Goal: Information Seeking & Learning: Learn about a topic

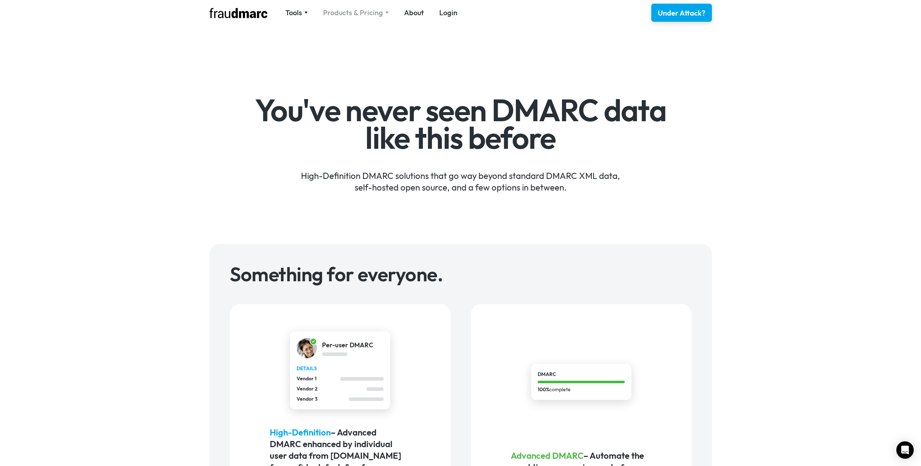
click at [373, 13] on div "Products & Pricing" at bounding box center [353, 13] width 60 height 10
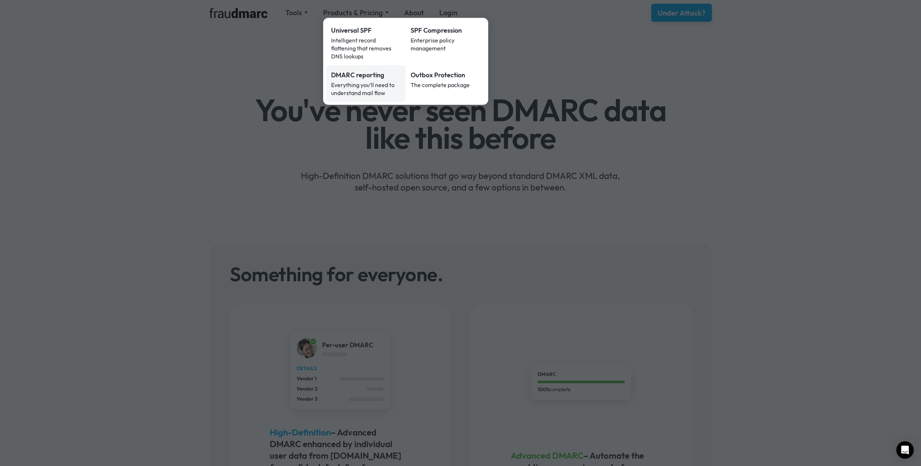
click at [372, 81] on div "Everything you’ll need to understand mail flow" at bounding box center [366, 89] width 70 height 16
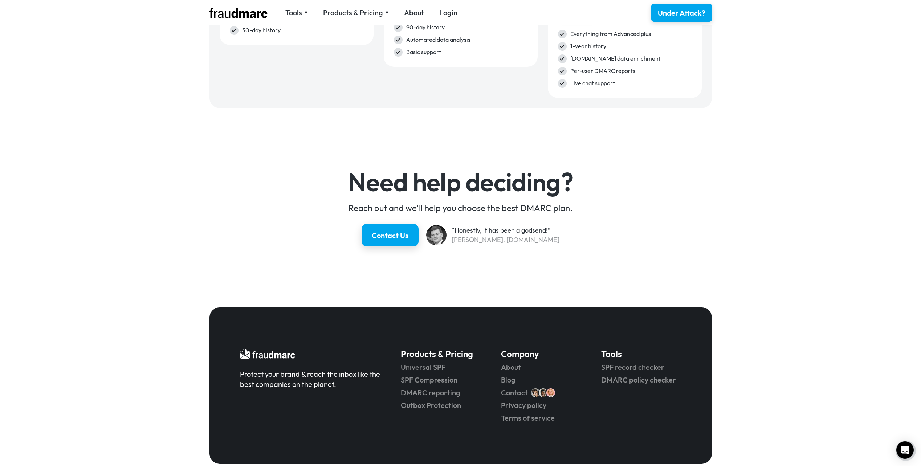
scroll to position [1220, 0]
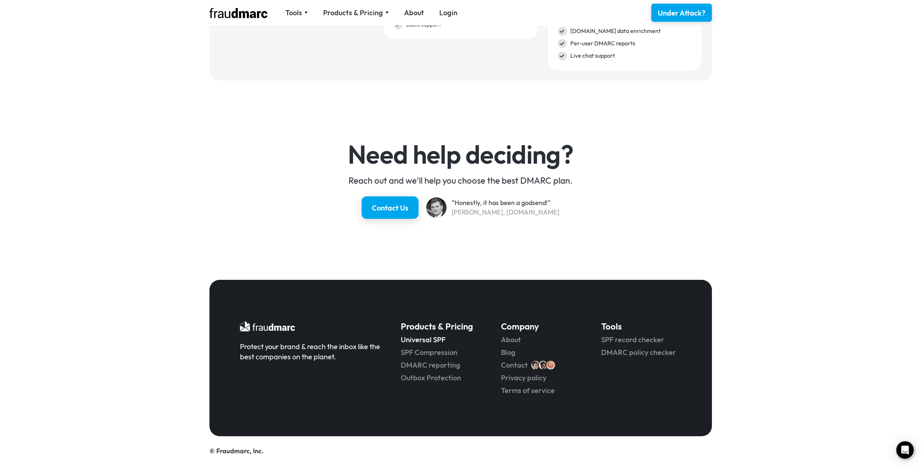
click at [420, 339] on link "Universal SPF" at bounding box center [441, 340] width 80 height 10
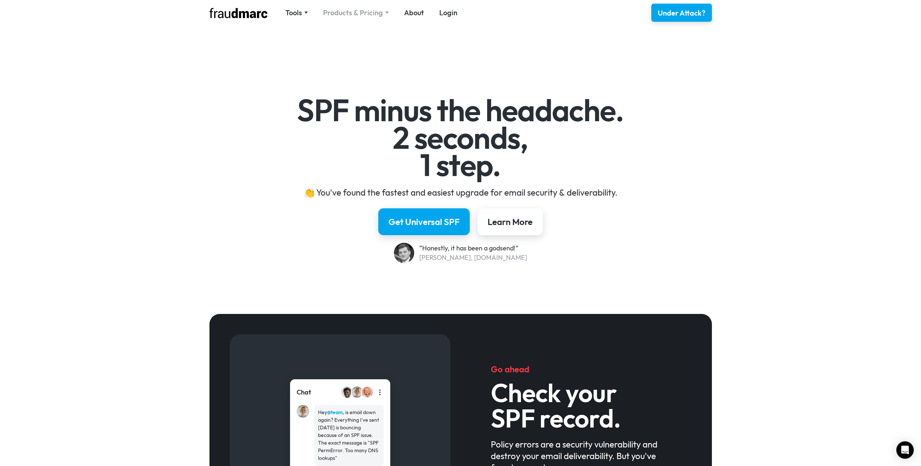
click at [350, 12] on div "Products & Pricing" at bounding box center [353, 13] width 60 height 10
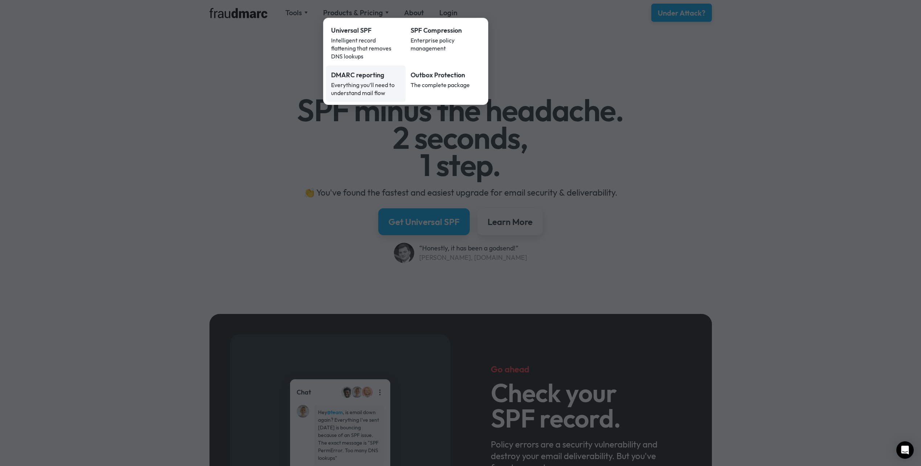
click at [351, 81] on div "Everything you’ll need to understand mail flow" at bounding box center [366, 89] width 70 height 16
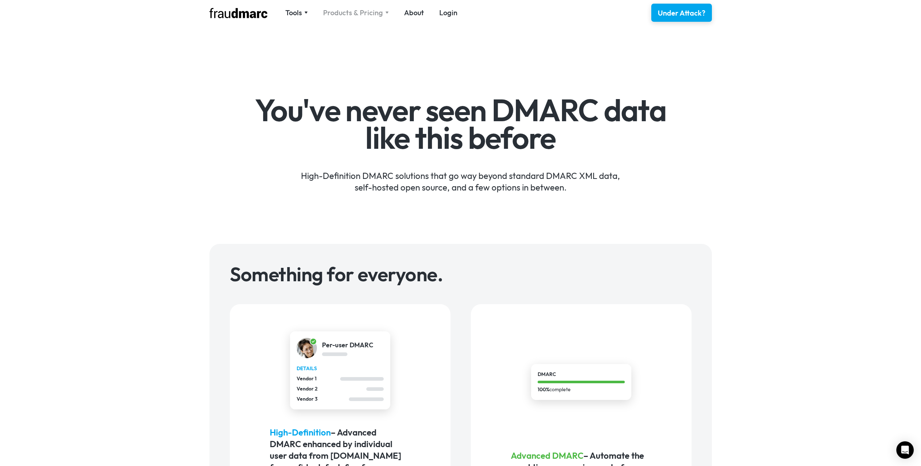
click at [380, 14] on div "Products & Pricing" at bounding box center [353, 13] width 60 height 10
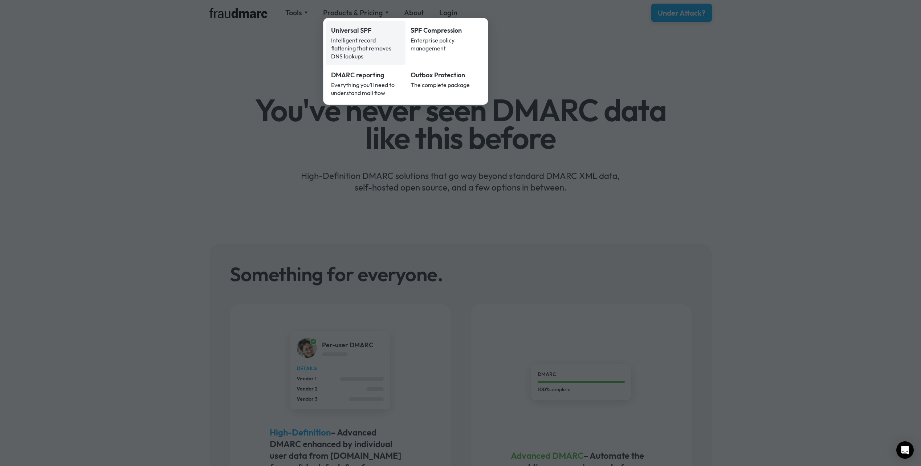
click at [362, 42] on div "Intelligent record flattening that removes DNS lookups" at bounding box center [366, 48] width 70 height 24
